Goal: Transaction & Acquisition: Purchase product/service

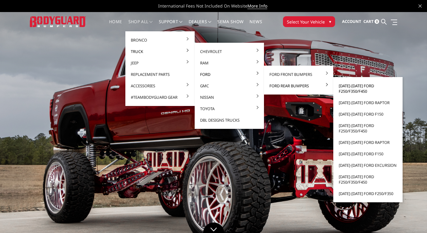
click at [349, 87] on link "[DATE]-[DATE] Ford F250/F350/F450" at bounding box center [367, 88] width 64 height 17
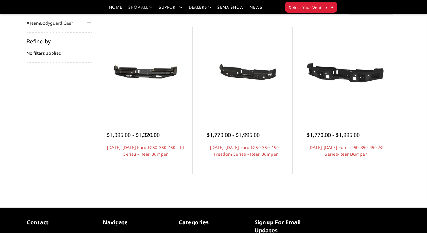
scroll to position [90, 0]
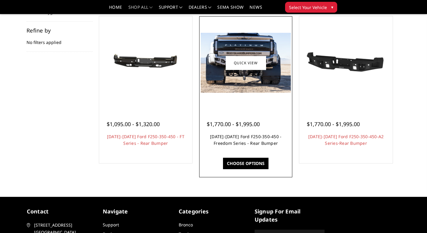
click at [246, 146] on link "[DATE]-[DATE] Ford F250-350-450 - Freedom Series - Rear Bumper" at bounding box center [245, 140] width 71 height 12
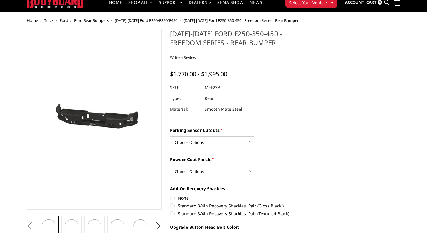
scroll to position [30, 0]
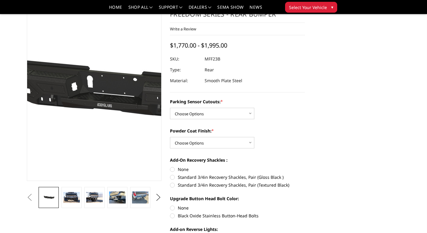
click at [86, 108] on img at bounding box center [108, 90] width 385 height 183
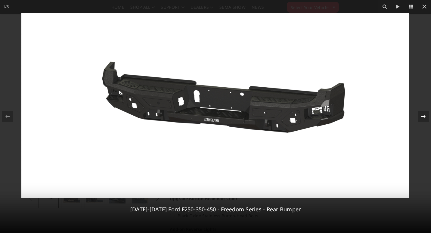
click at [426, 119] on icon at bounding box center [423, 116] width 7 height 7
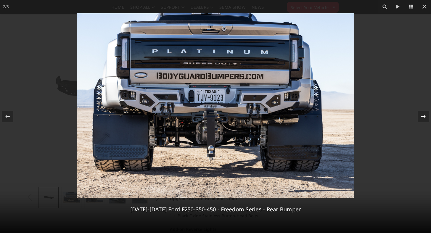
click at [426, 116] on icon at bounding box center [423, 116] width 7 height 7
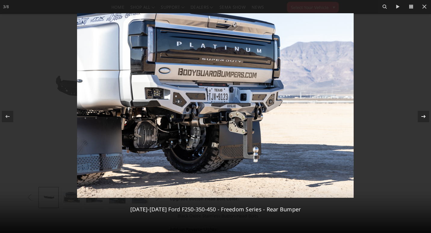
drag, startPoint x: 424, startPoint y: 117, endPoint x: 427, endPoint y: 117, distance: 3.6
click at [425, 117] on icon at bounding box center [423, 116] width 7 height 7
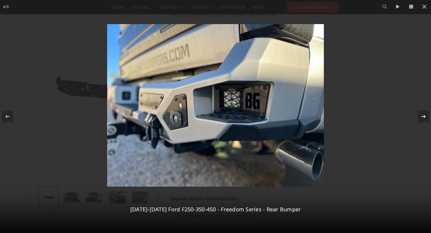
click at [424, 114] on icon at bounding box center [423, 116] width 7 height 7
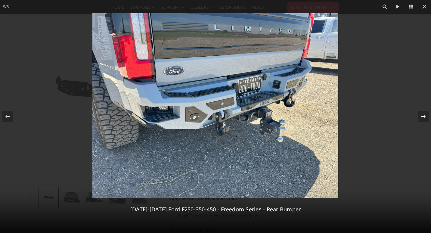
click at [425, 115] on icon at bounding box center [424, 116] width 4 height 3
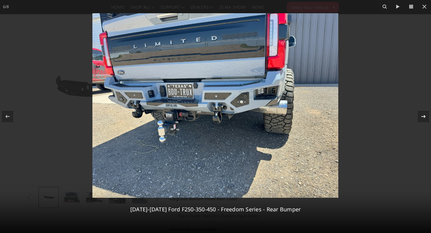
click at [425, 115] on icon at bounding box center [424, 116] width 4 height 3
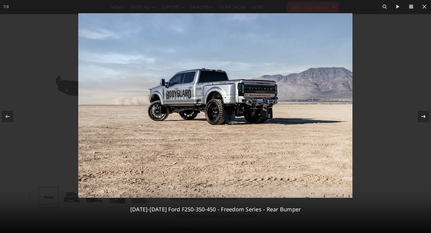
click at [426, 119] on icon at bounding box center [423, 116] width 7 height 7
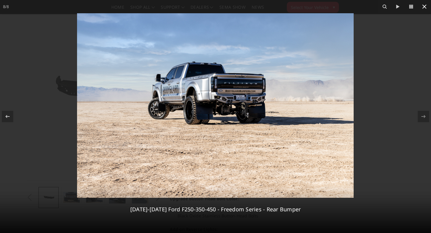
click at [423, 7] on icon at bounding box center [424, 6] width 7 height 7
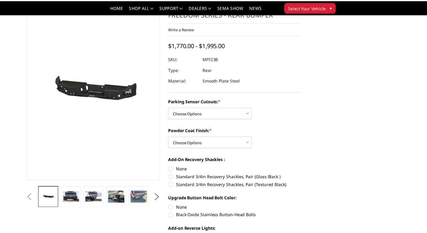
scroll to position [0, 69]
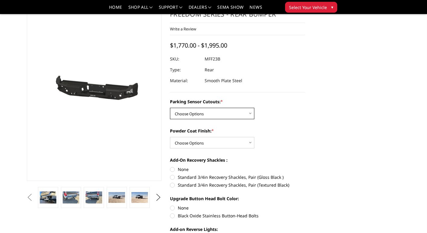
click at [235, 109] on select "Choose Options No - Without Parking Sensor Cutouts Yes - With Parking Sensor Cu…" at bounding box center [212, 113] width 84 height 11
select select "2559"
click at [170, 108] on select "Choose Options No - Without Parking Sensor Cutouts Yes - With Parking Sensor Cu…" at bounding box center [212, 113] width 84 height 11
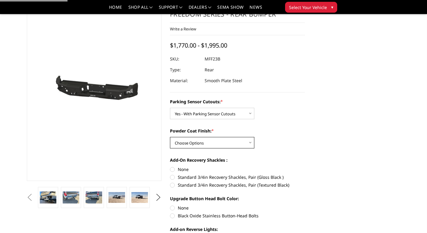
click at [228, 143] on select "Choose Options Bare Metal Textured Black Powder Coat" at bounding box center [212, 142] width 84 height 11
select select "2560"
click at [170, 137] on select "Choose Options Bare Metal Textured Black Powder Coat" at bounding box center [212, 142] width 84 height 11
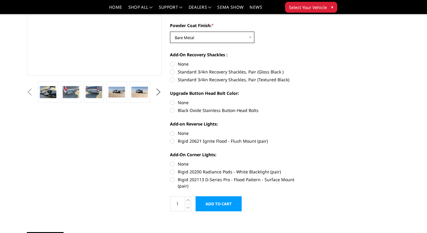
scroll to position [151, 0]
